Goal: Information Seeking & Learning: Learn about a topic

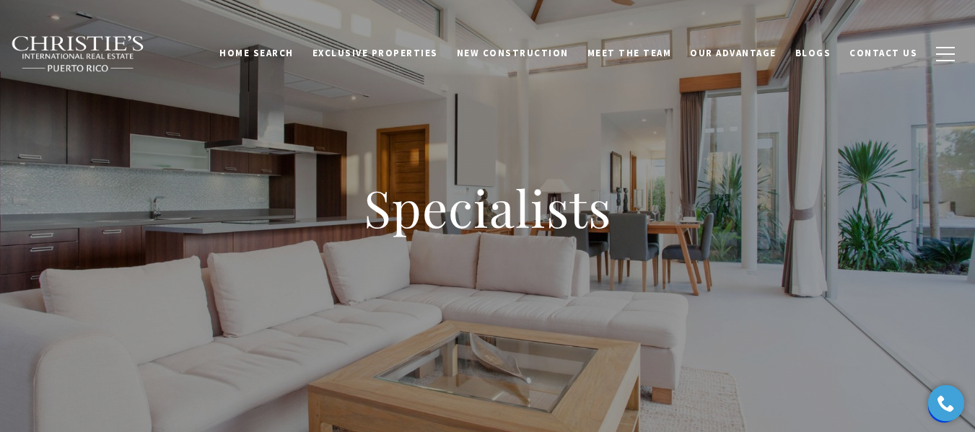
click at [185, 148] on div "Specialists" at bounding box center [487, 216] width 975 height 433
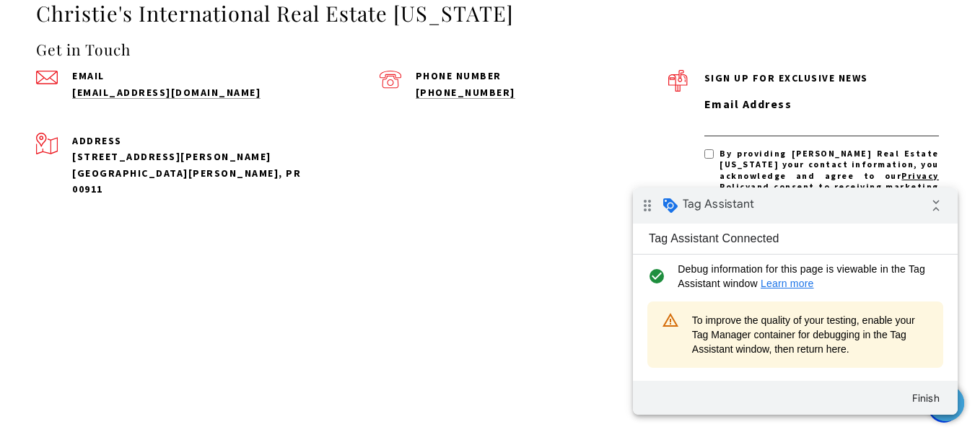
scroll to position [4256, 0]
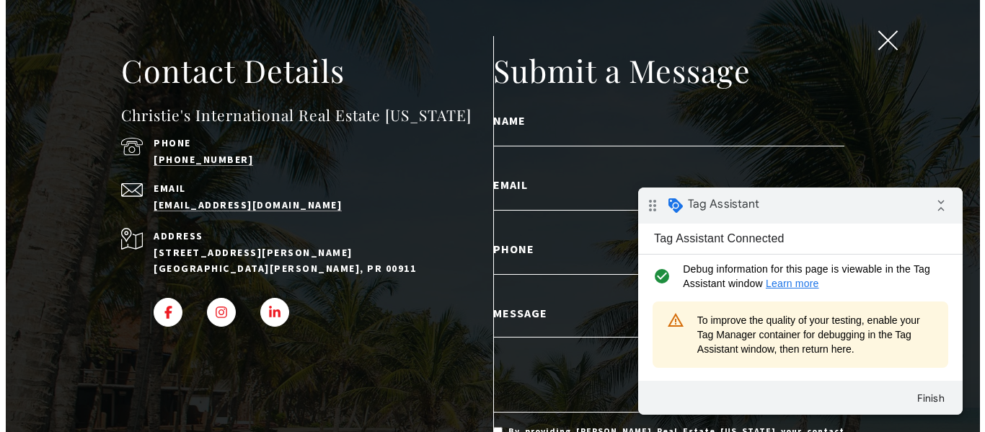
scroll to position [4284, 0]
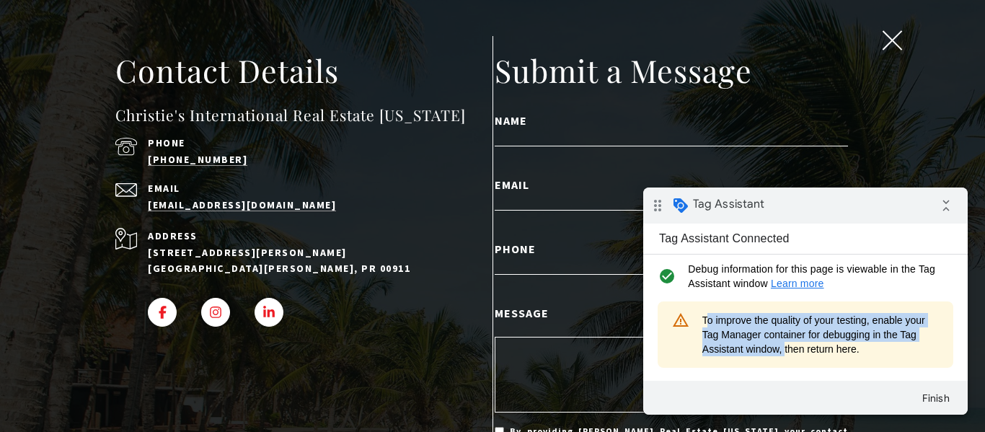
drag, startPoint x: 704, startPoint y: 317, endPoint x: 781, endPoint y: 356, distance: 86.8
click at [781, 356] on div "warning_amber To improve the quality of your testing, enable your Tag Manager c…" at bounding box center [806, 335] width 296 height 66
copy span "To improve the quality of your testing, enable your Tag Manager container for d…"
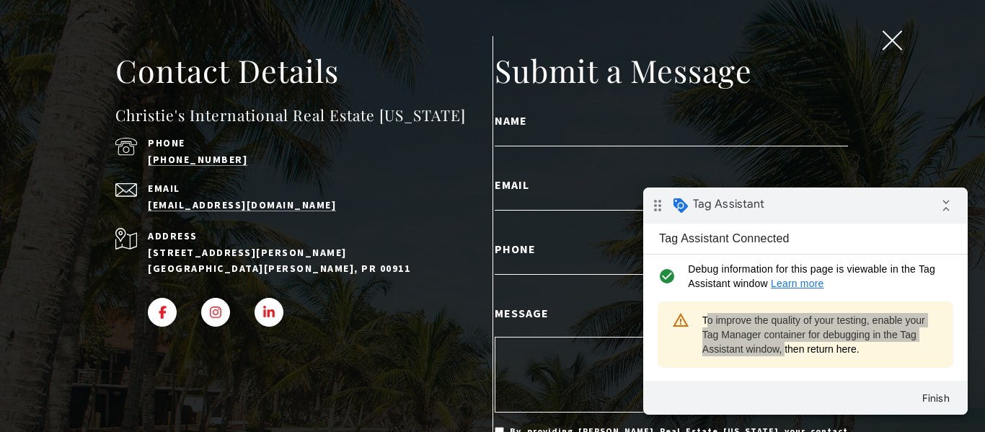
click at [464, 87] on h2 "Contact Details" at bounding box center [303, 70] width 377 height 40
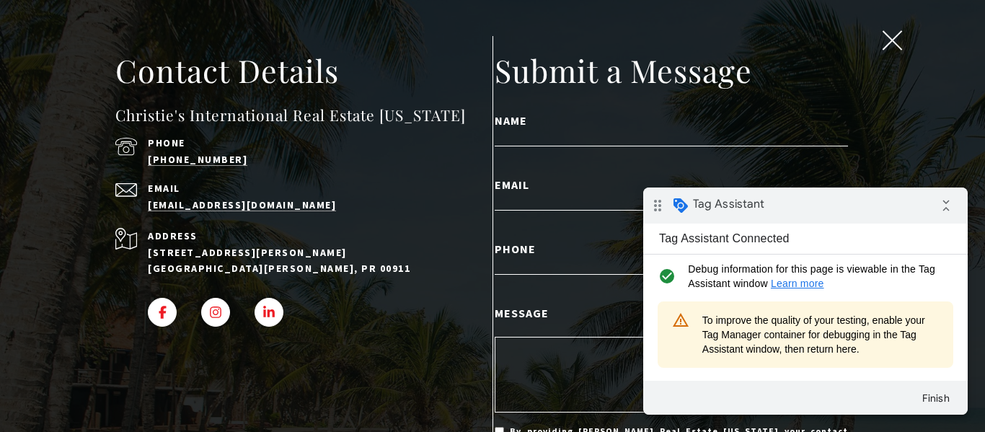
click at [812, 348] on span "To improve the quality of your testing, enable your Tag Manager container for d…" at bounding box center [821, 334] width 237 height 43
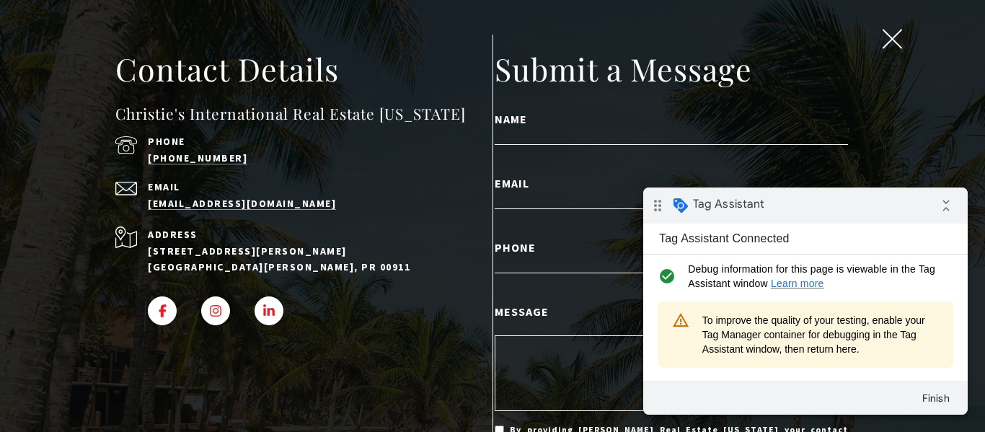
scroll to position [0, 0]
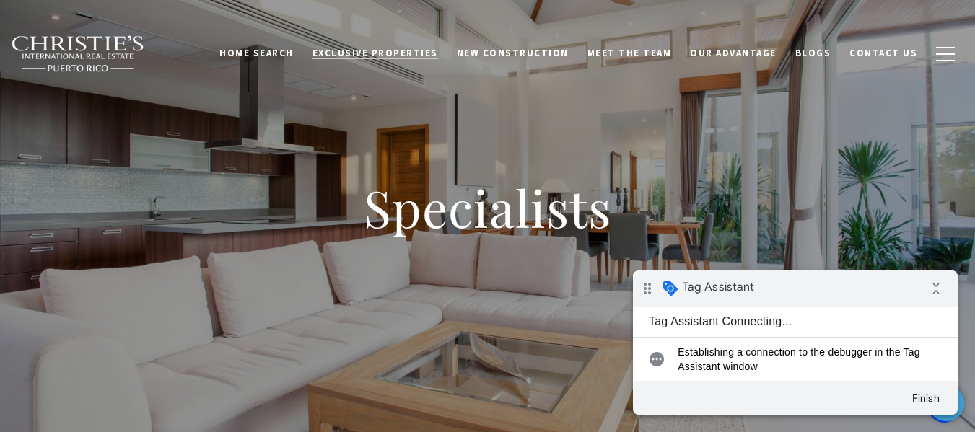
click at [394, 51] on span "Exclusive Properties" at bounding box center [375, 53] width 126 height 12
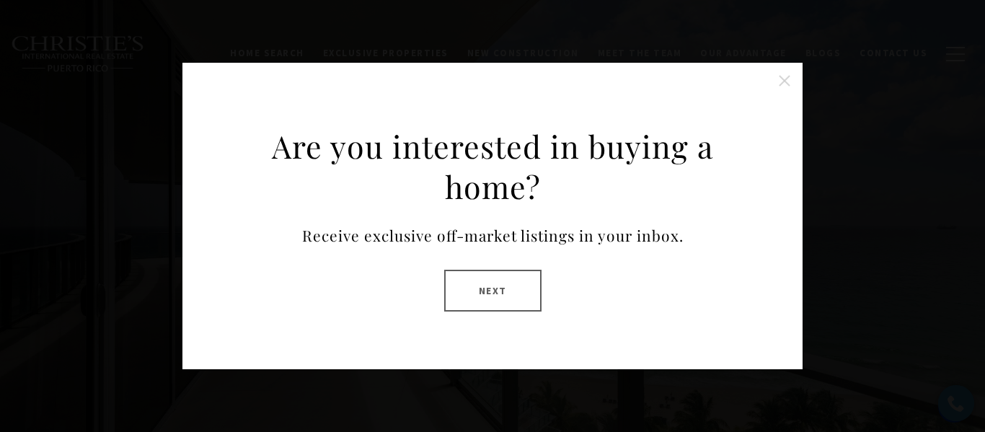
click at [491, 291] on button "Next" at bounding box center [492, 291] width 97 height 42
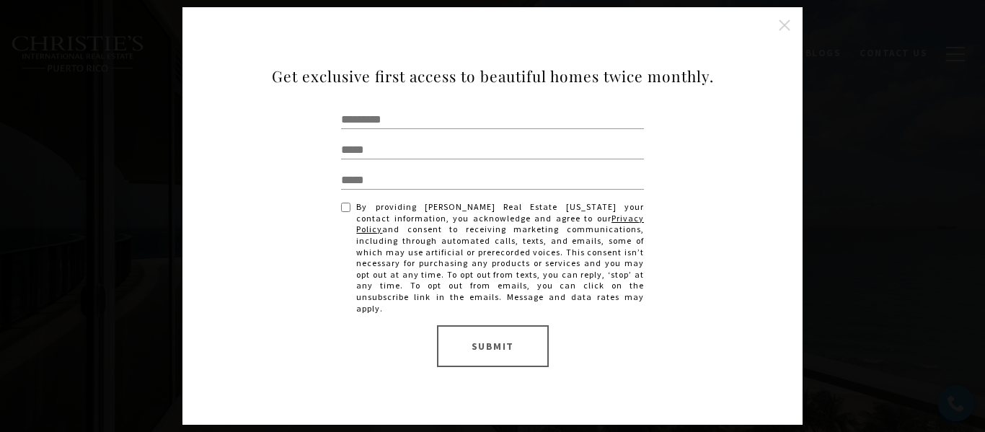
click at [786, 29] on button "Close this option" at bounding box center [784, 25] width 29 height 29
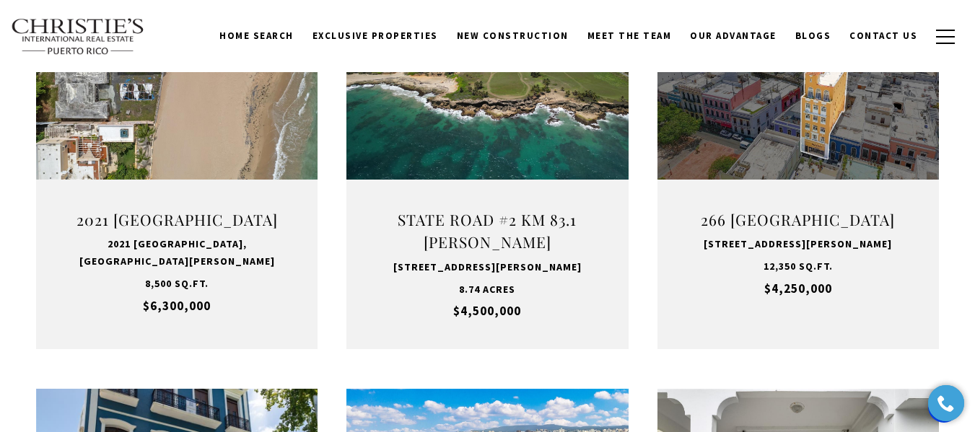
scroll to position [1010, 0]
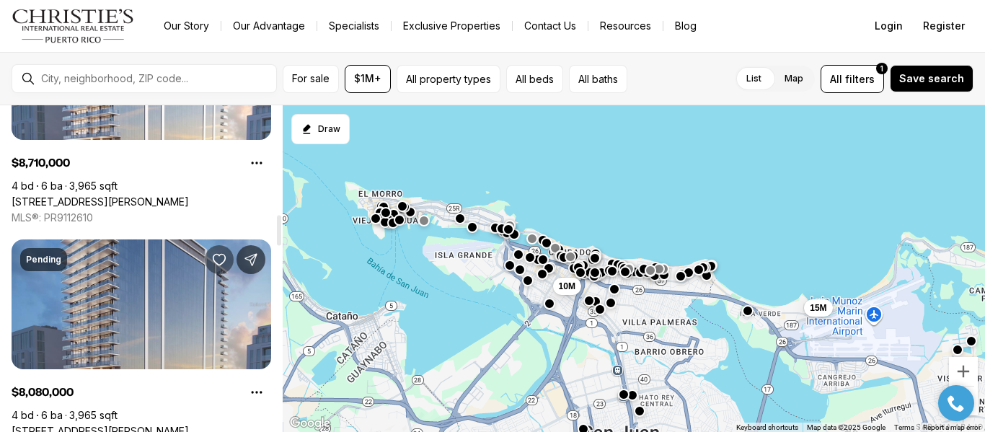
scroll to position [1010, 0]
